Goal: Task Accomplishment & Management: Manage account settings

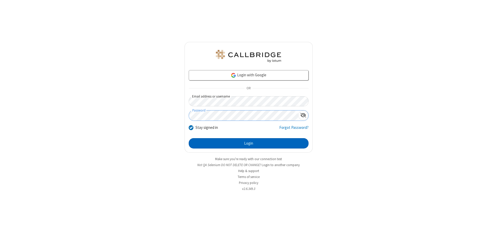
click at [248, 143] on button "Login" at bounding box center [249, 143] width 120 height 10
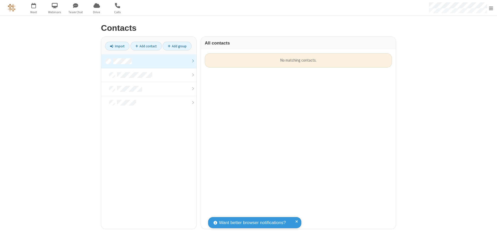
scroll to position [176, 191]
click at [149, 61] on link at bounding box center [148, 61] width 95 height 14
click at [146, 46] on link "Add contact" at bounding box center [145, 46] width 31 height 9
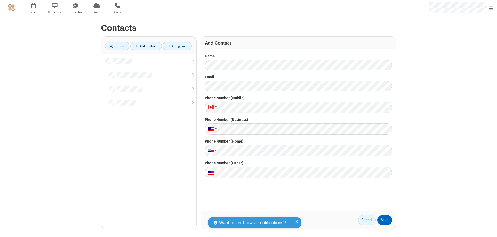
click at [385, 220] on button "Save" at bounding box center [384, 220] width 14 height 10
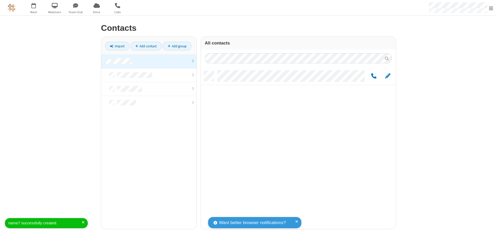
scroll to position [158, 191]
